Goal: Navigation & Orientation: Find specific page/section

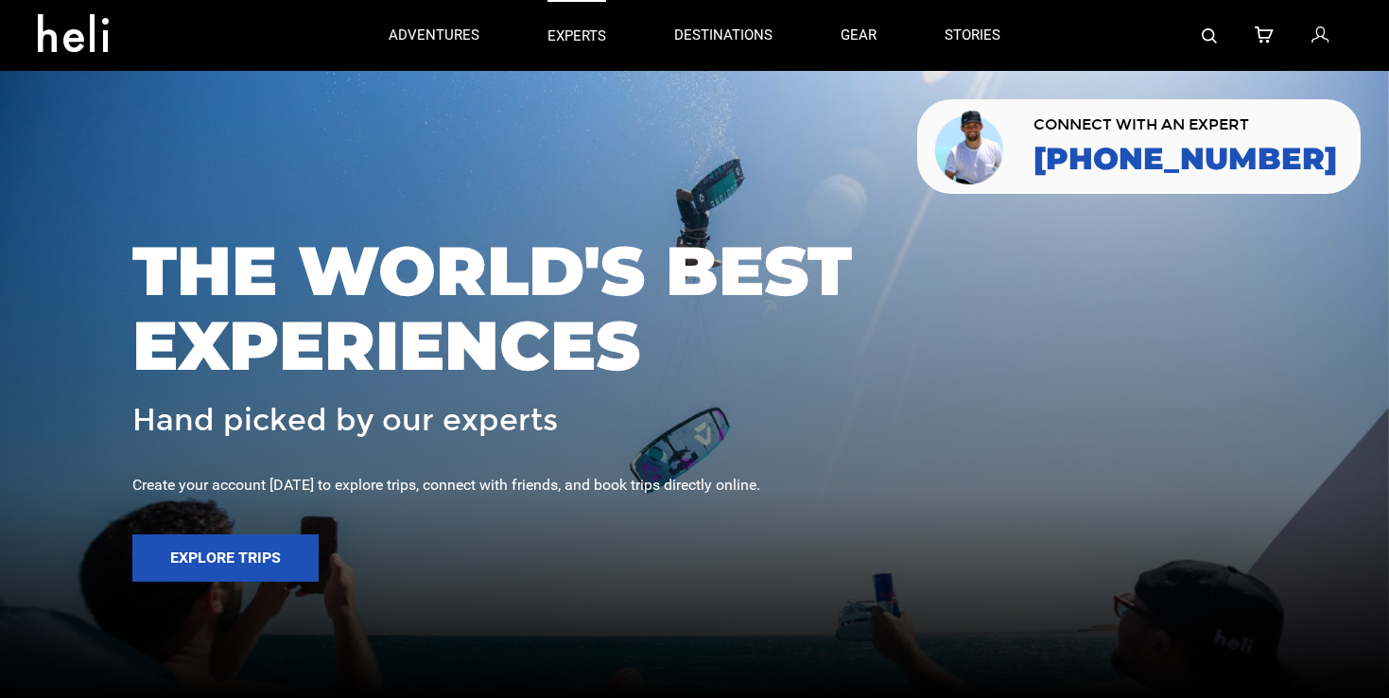
click at [566, 34] on p "experts" at bounding box center [576, 36] width 59 height 20
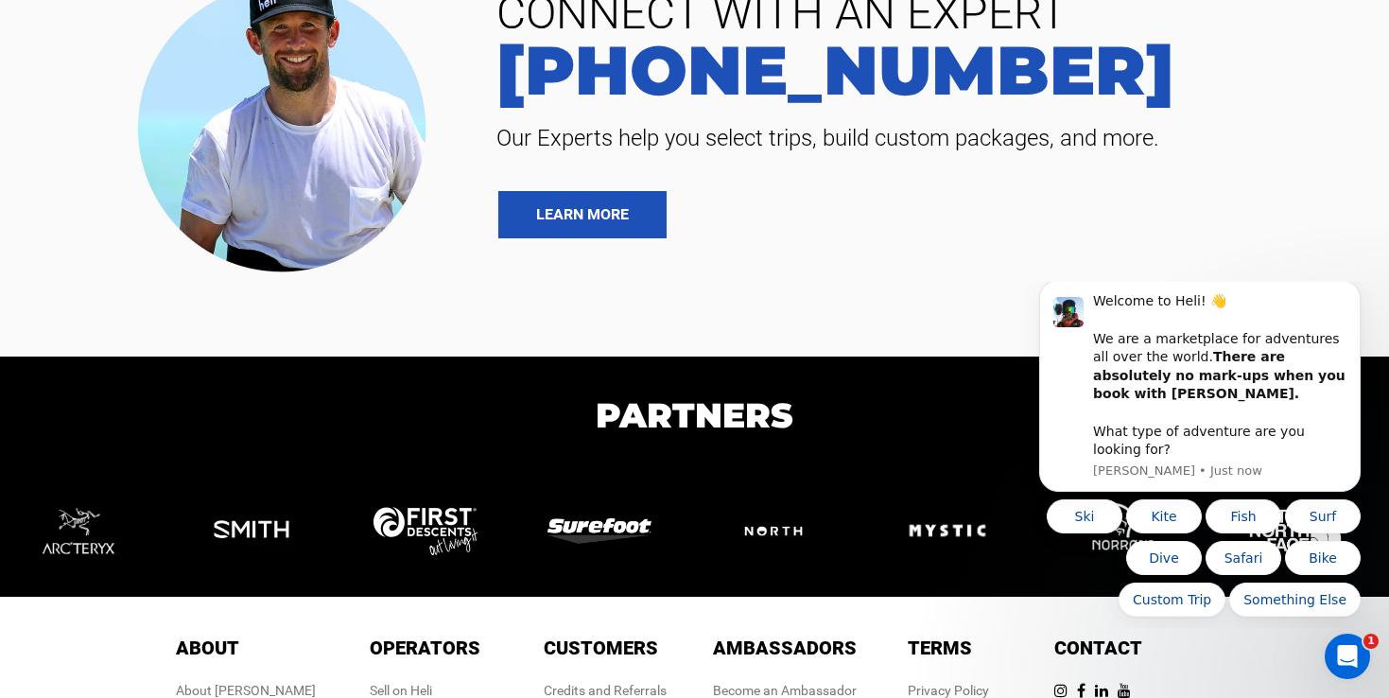
scroll to position [4140, 0]
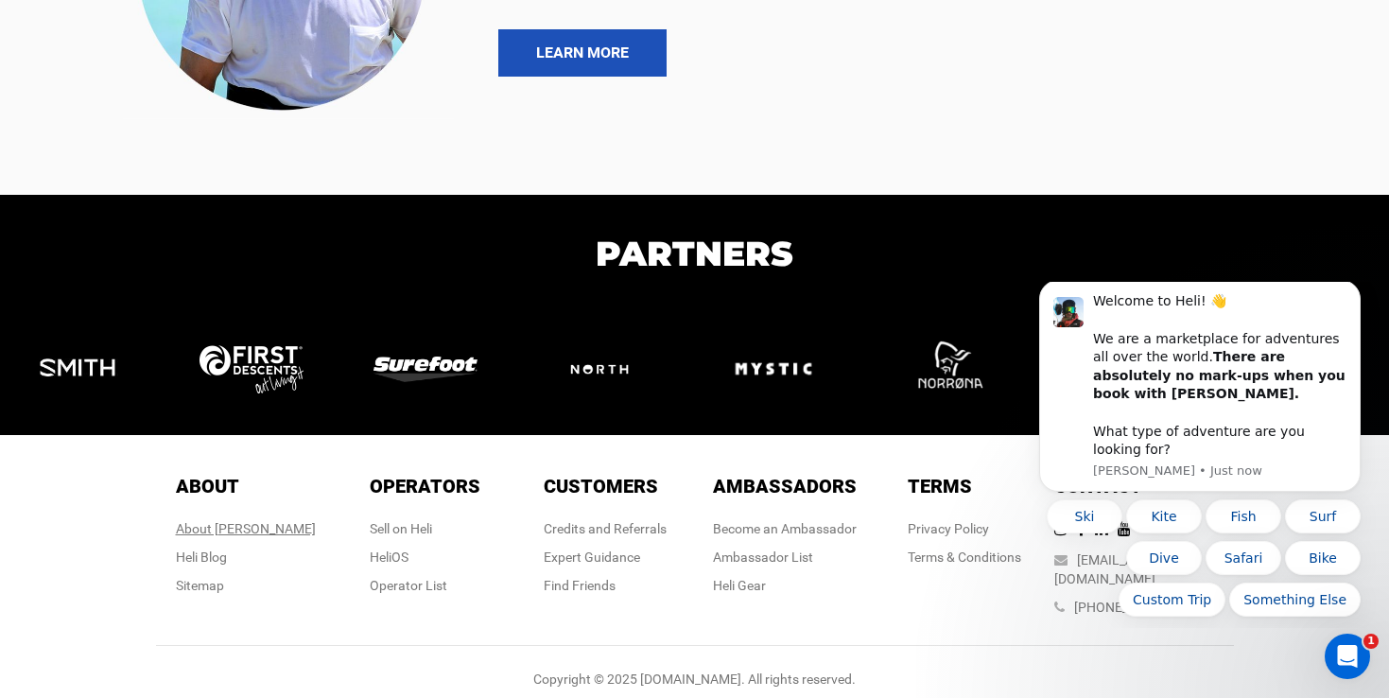
click at [252, 526] on div "About [PERSON_NAME]" at bounding box center [246, 528] width 140 height 19
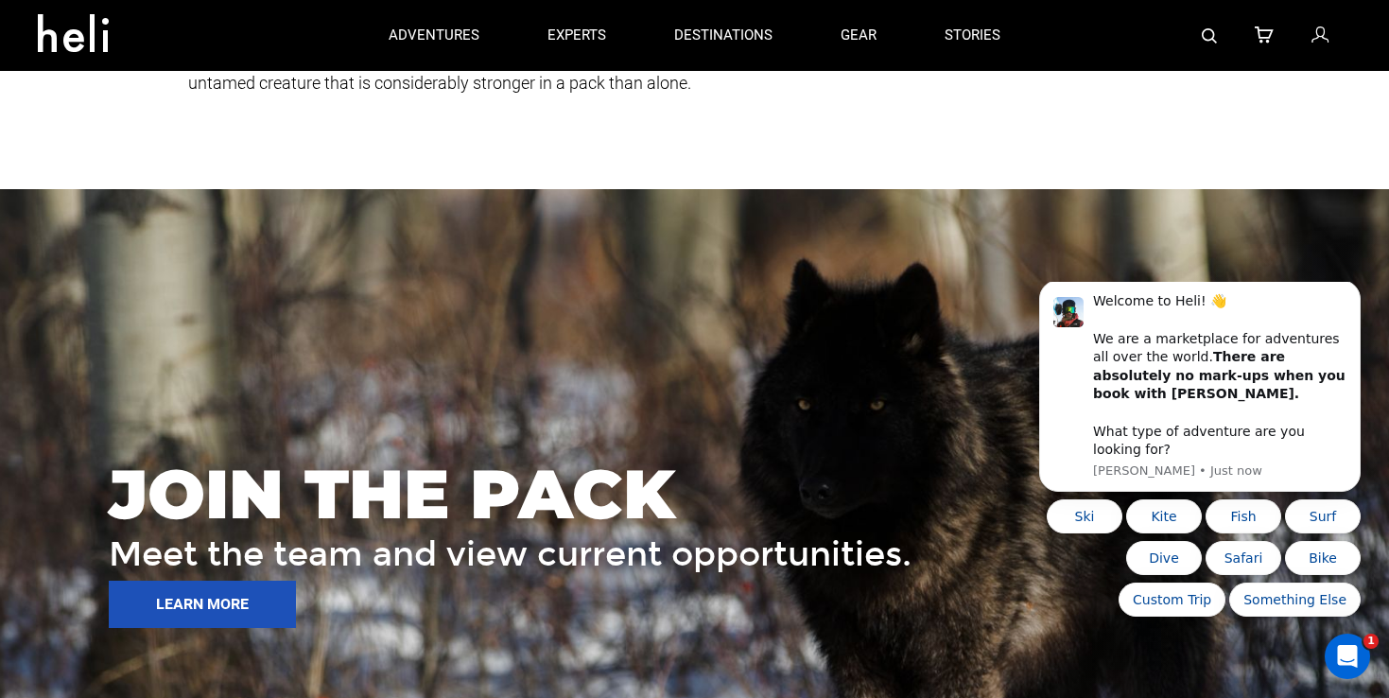
scroll to position [1534, 0]
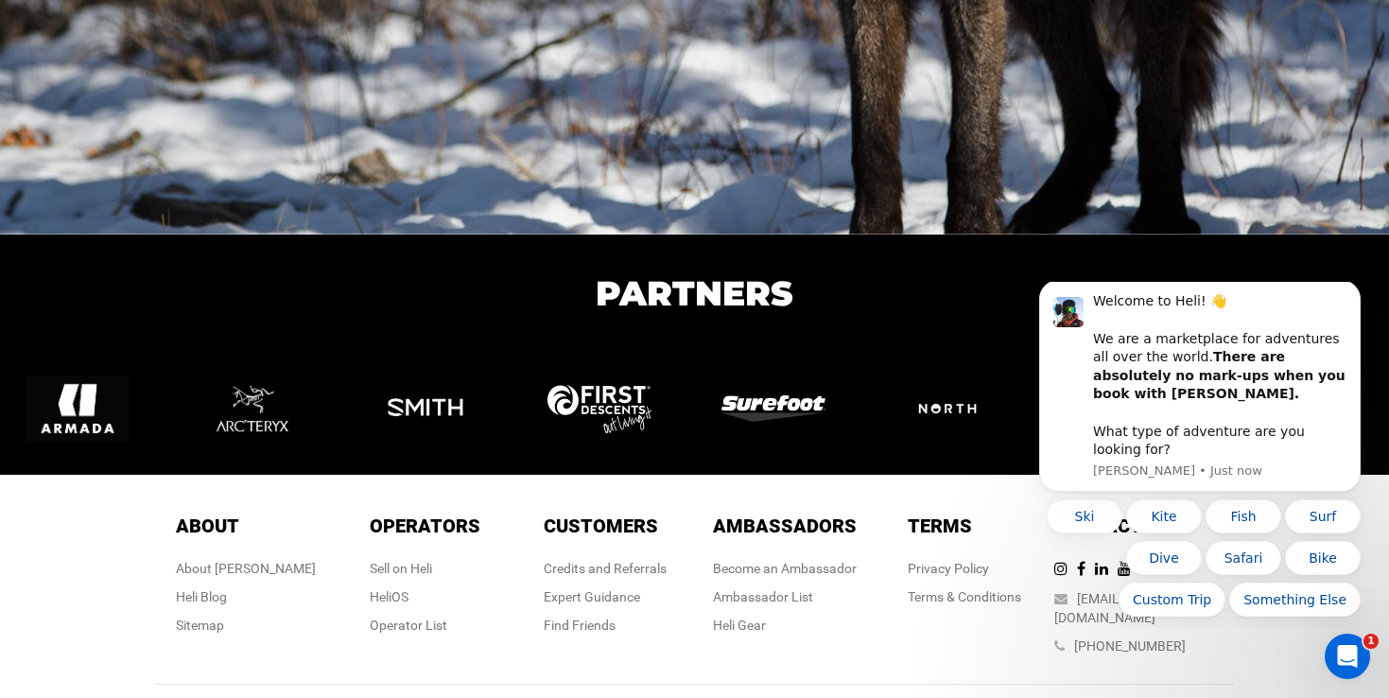
scroll to position [3200, 0]
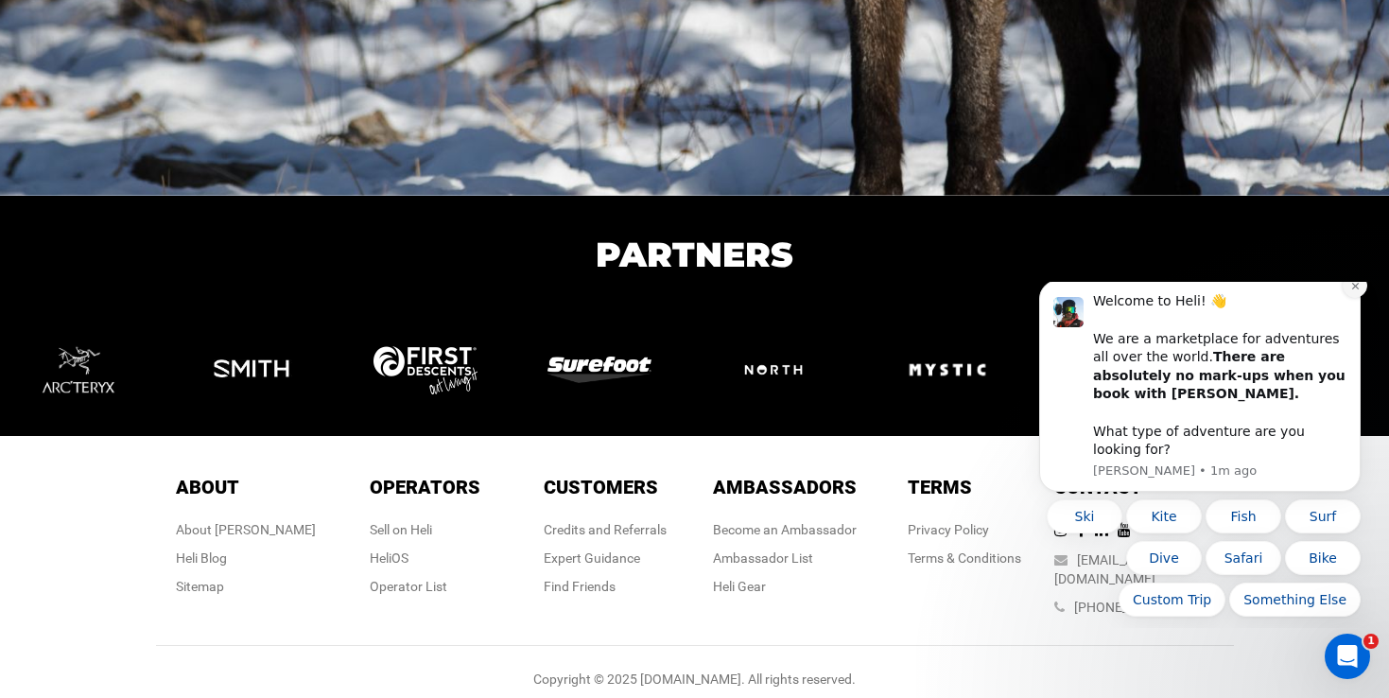
click at [1356, 291] on icon "Dismiss notification" at bounding box center [1355, 286] width 10 height 10
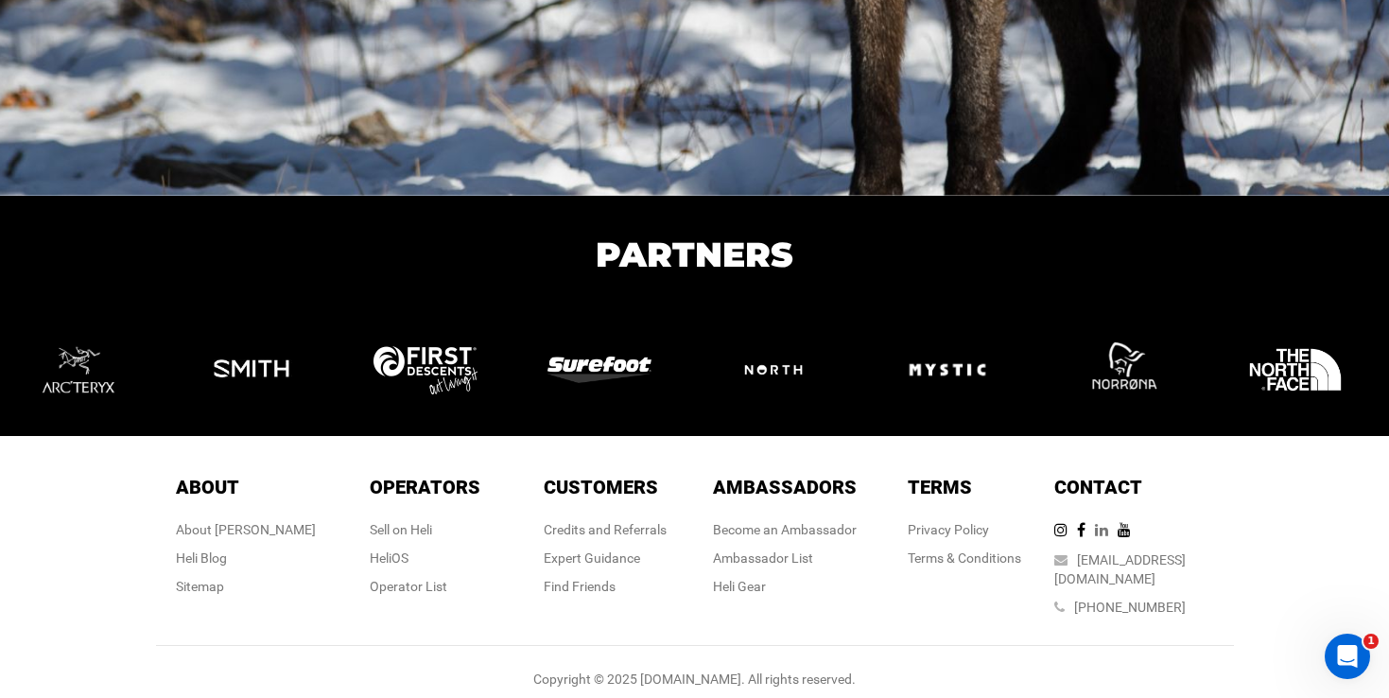
click at [1118, 530] on icon at bounding box center [1106, 529] width 23 height 15
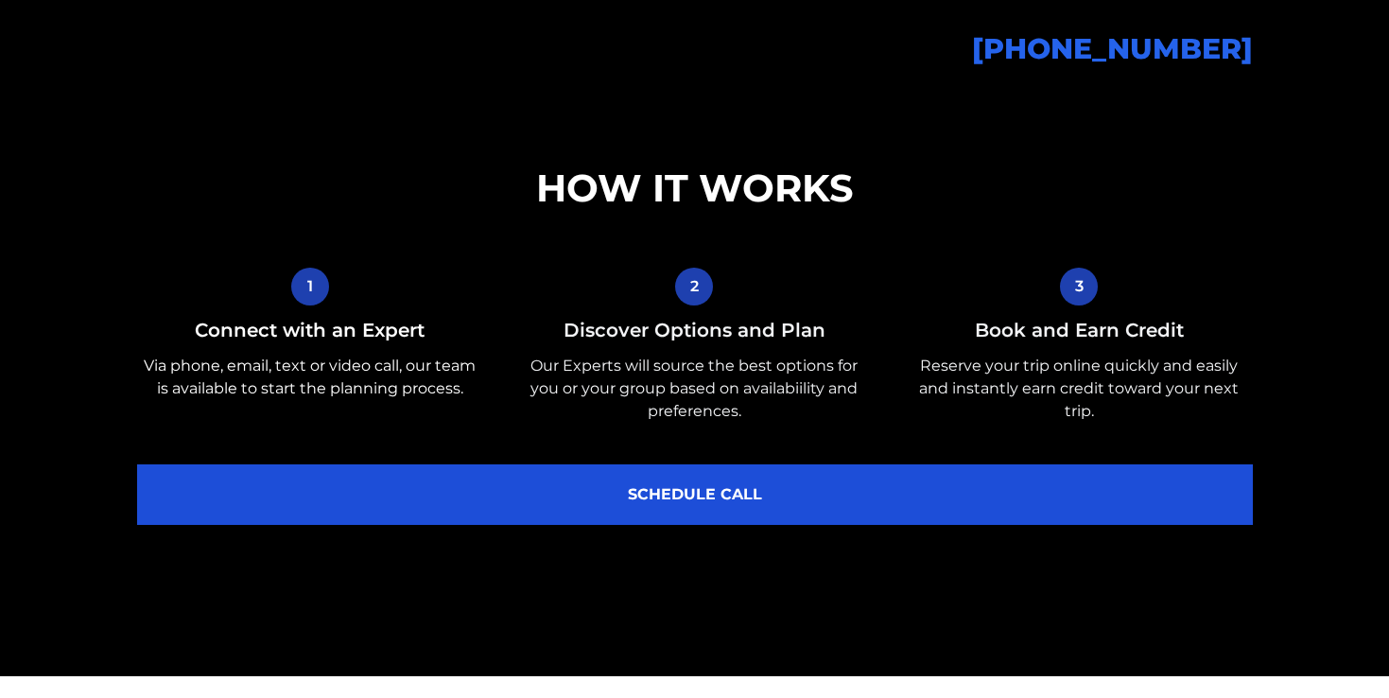
scroll to position [717, 0]
